Goal: Information Seeking & Learning: Get advice/opinions

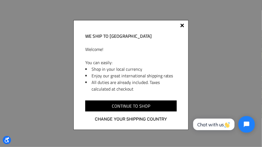
click at [182, 25] on div at bounding box center [183, 26] width 4 height 4
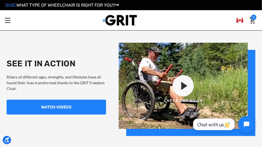
scroll to position [439, 0]
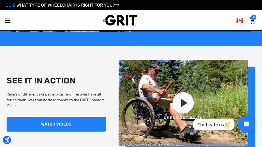
click at [188, 103] on img at bounding box center [187, 106] width 137 height 93
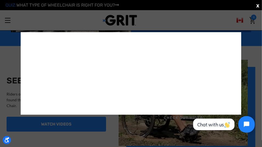
scroll to position [444, 0]
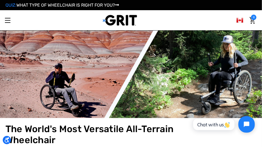
scroll to position [55, 0]
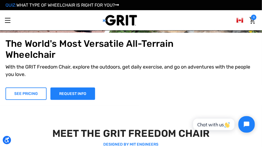
click at [19, 91] on link "SEE PRICING" at bounding box center [25, 93] width 41 height 12
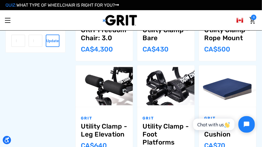
scroll to position [274, 0]
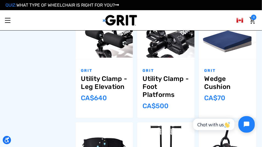
click at [110, 4] on link "QUIZ: WHAT TYPE OF WHEELCHAIR IS RIGHT FOR YOU?" at bounding box center [62, 4] width 114 height 5
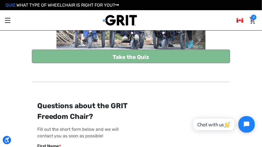
scroll to position [109, 0]
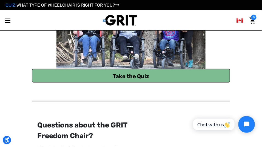
click at [130, 75] on link "Take the Quiz" at bounding box center [131, 76] width 199 height 14
